Goal: Task Accomplishment & Management: Manage account settings

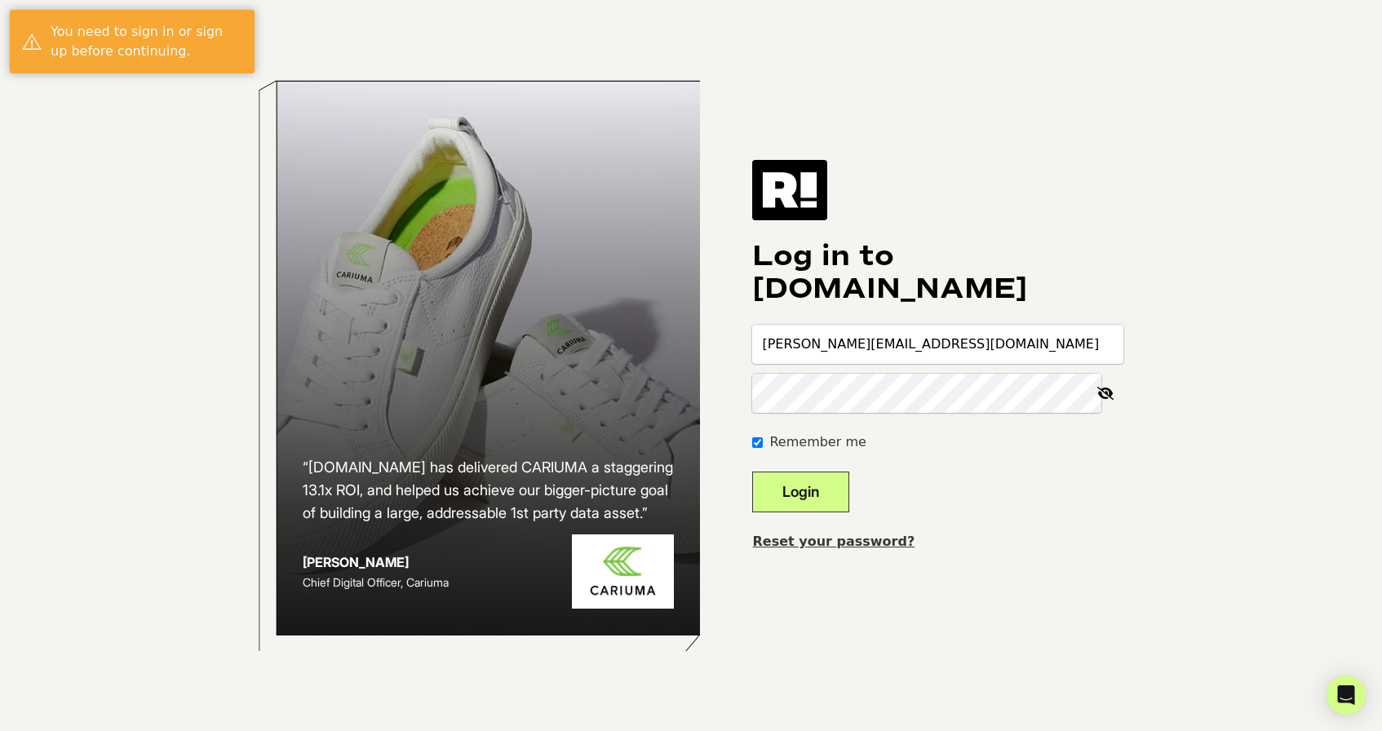
click at [849, 500] on button "Login" at bounding box center [800, 491] width 97 height 41
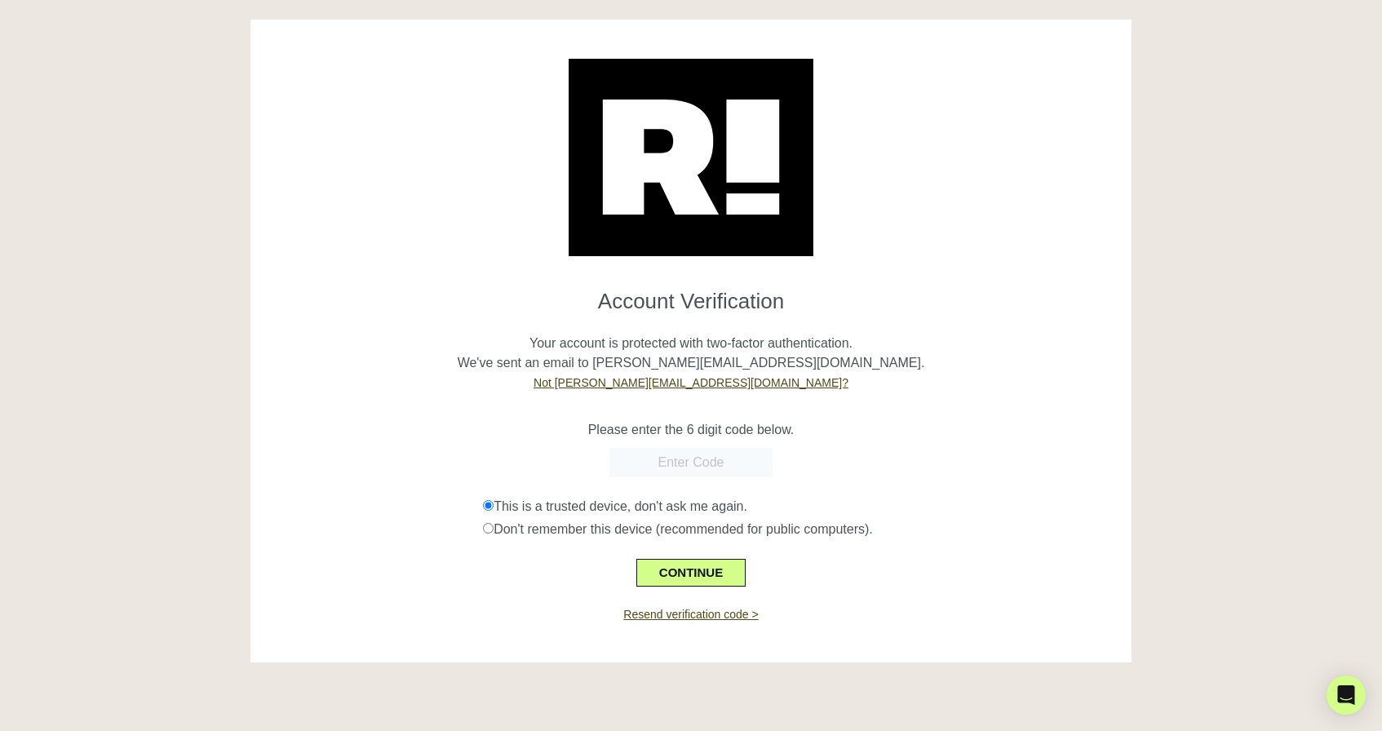
paste input "638384"
type input "638384"
click at [705, 566] on button "CONTINUE" at bounding box center [690, 573] width 109 height 28
